Goal: Complete application form

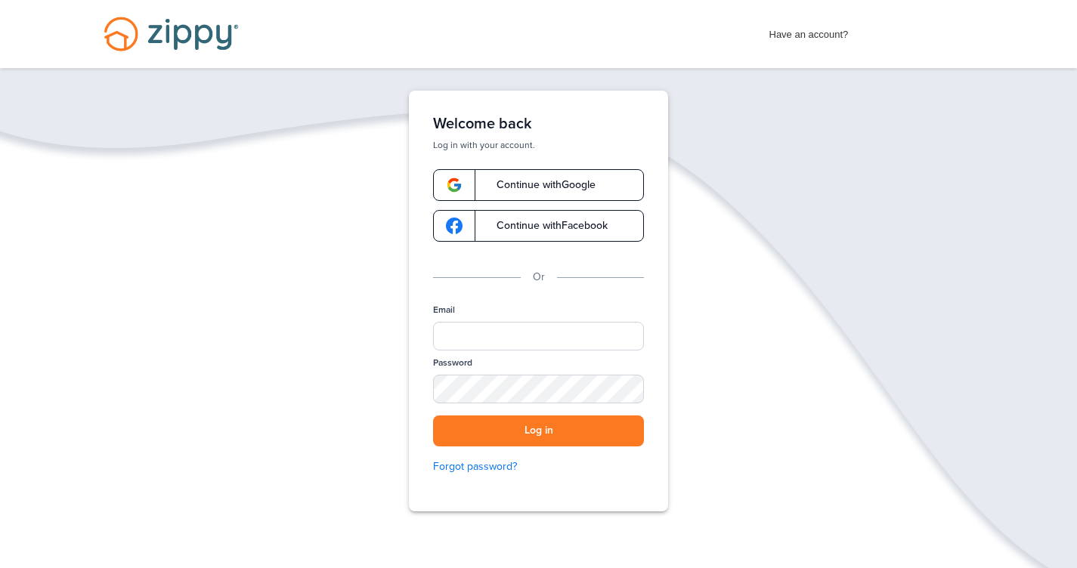
click at [169, 33] on img "Desktop Navigation" at bounding box center [171, 34] width 172 height 68
click at [799, 39] on span "Have an account?" at bounding box center [808, 31] width 79 height 24
click at [830, 33] on span "Have an account?" at bounding box center [808, 31] width 79 height 24
click at [166, 26] on img "Desktop Navigation" at bounding box center [171, 34] width 172 height 68
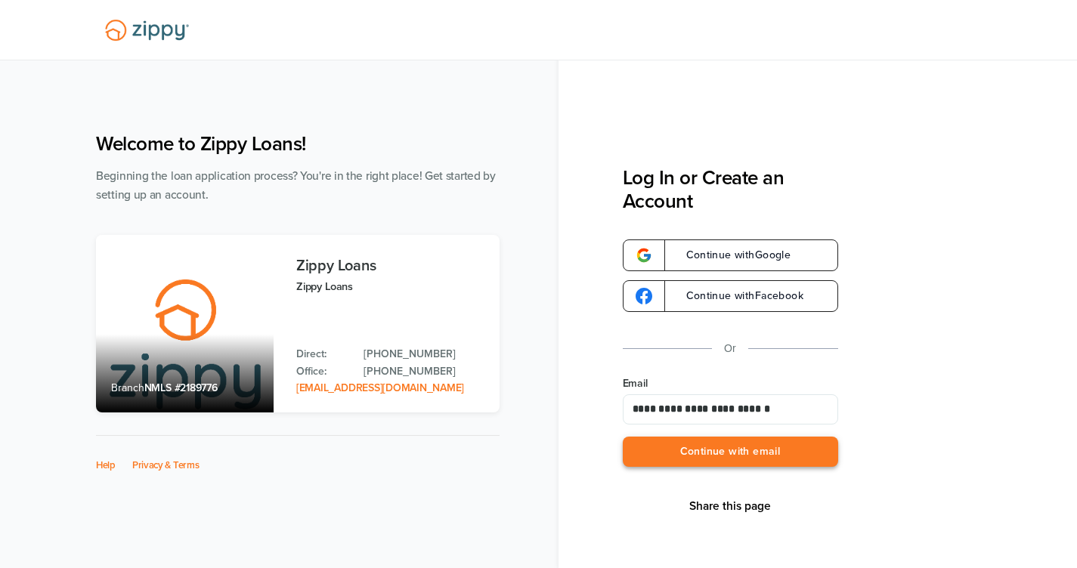
type input "**********"
click at [732, 452] on button "Continue with email" at bounding box center [730, 452] width 215 height 31
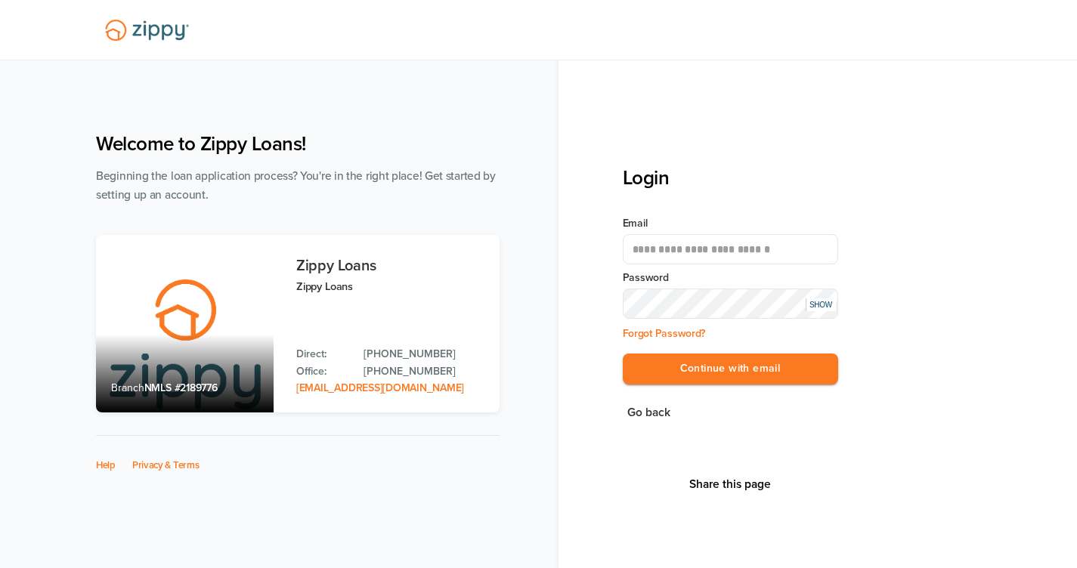
click at [823, 305] on div "SHOW" at bounding box center [821, 305] width 30 height 13
click at [760, 373] on button "Continue with email" at bounding box center [730, 369] width 215 height 31
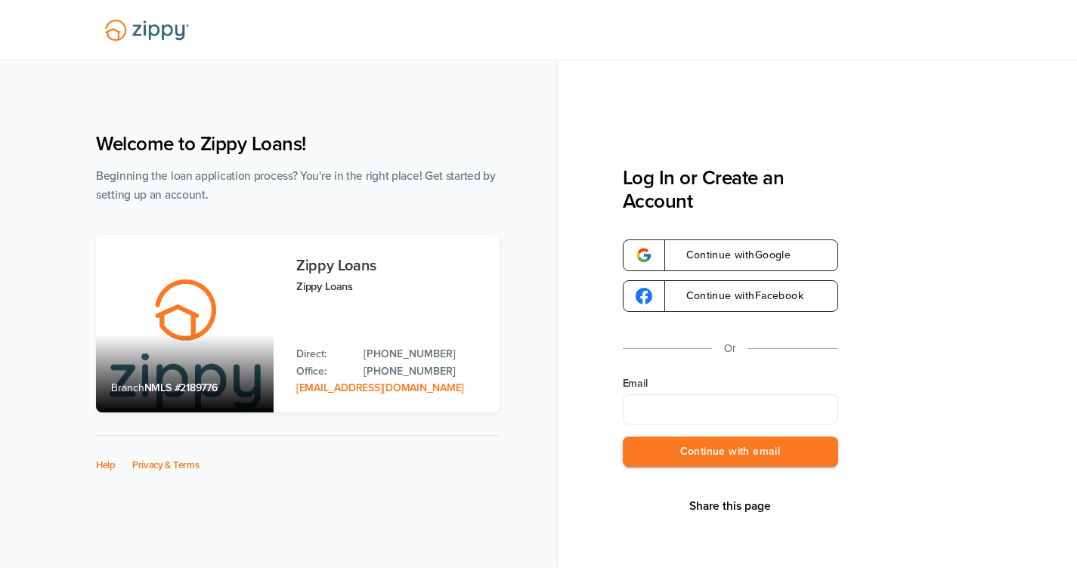
click at [145, 30] on img at bounding box center [147, 30] width 102 height 35
click at [107, 460] on link "Help" at bounding box center [106, 466] width 20 height 12
